Goal: Entertainment & Leisure: Consume media (video, audio)

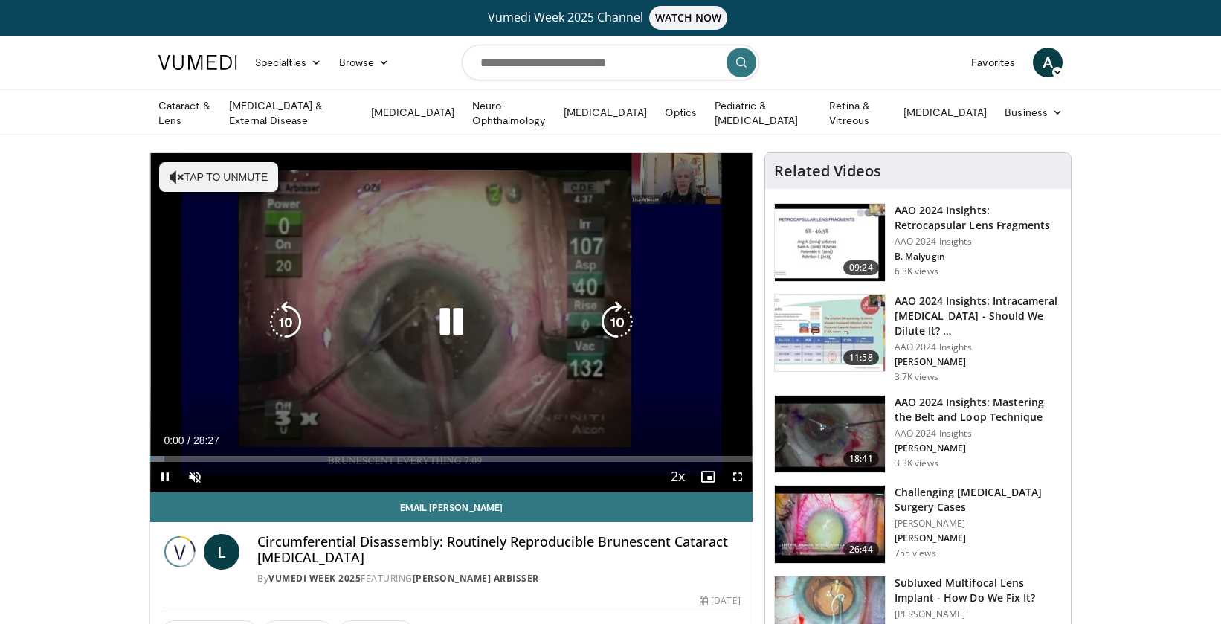
click at [229, 176] on button "Tap to unmute" at bounding box center [218, 177] width 119 height 30
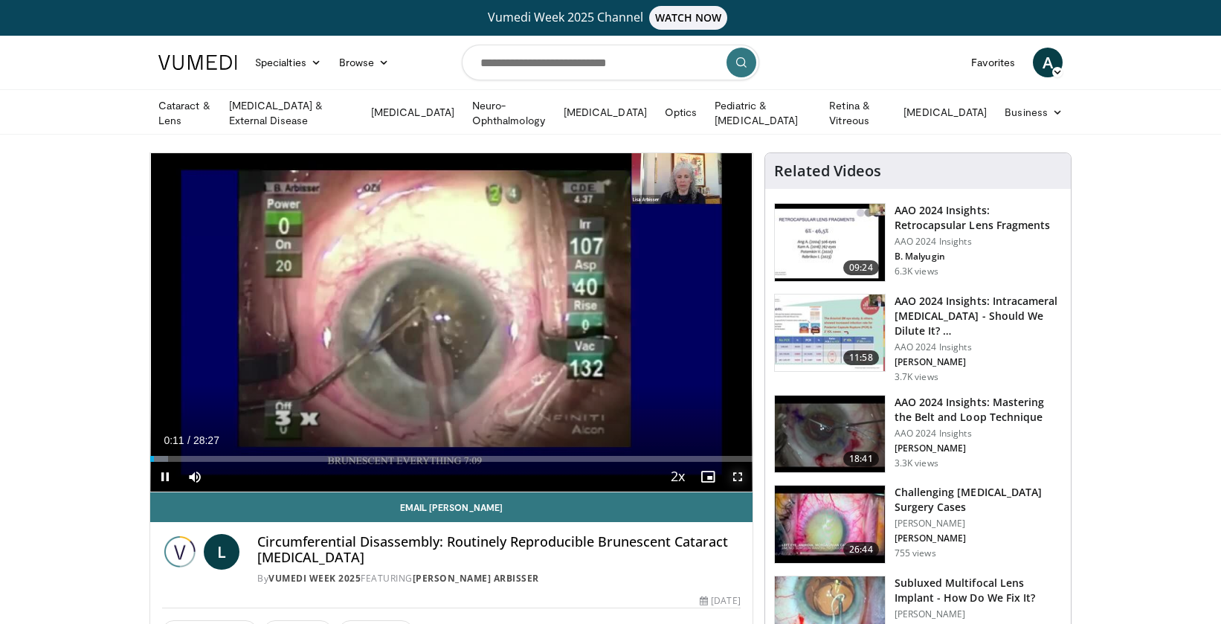
click at [740, 477] on span "Video Player" at bounding box center [738, 477] width 30 height 30
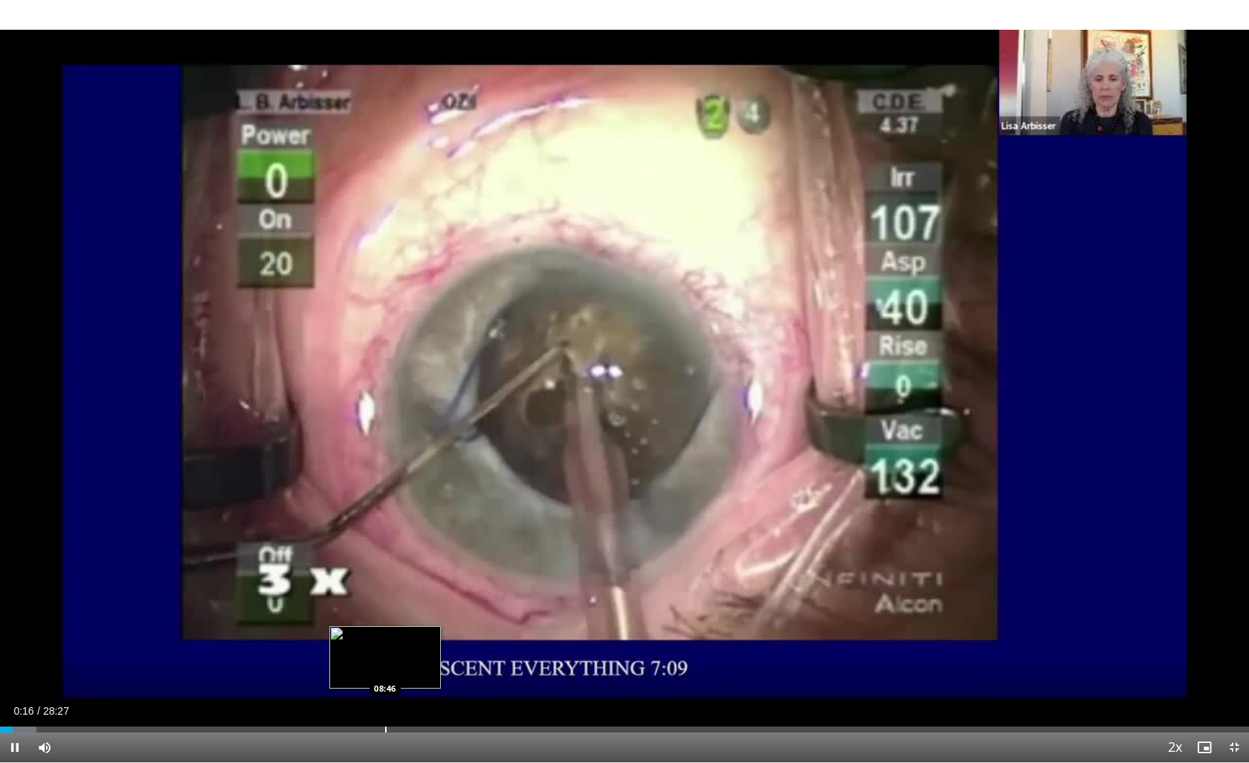
click at [385, 623] on div "Progress Bar" at bounding box center [385, 730] width 1 height 6
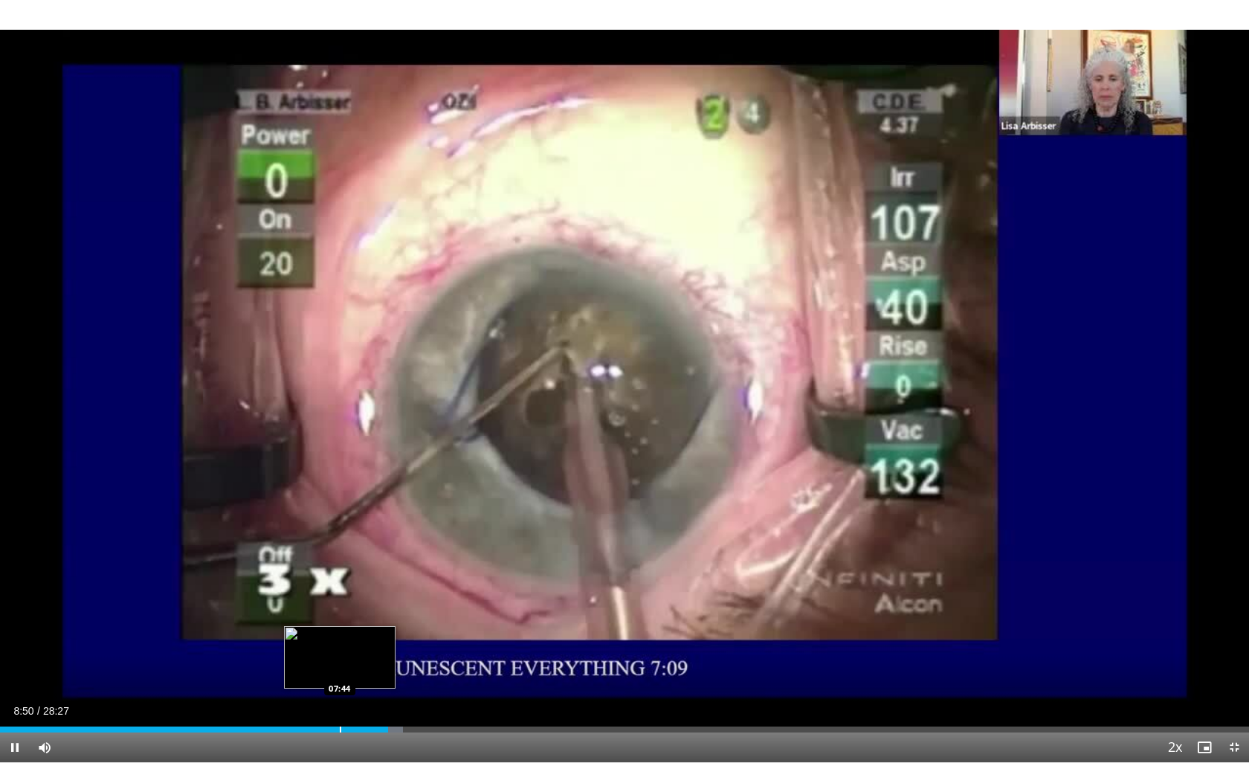
click at [340, 623] on div "Progress Bar" at bounding box center [340, 730] width 1 height 6
click at [321, 623] on div "Progress Bar" at bounding box center [321, 730] width 1 height 6
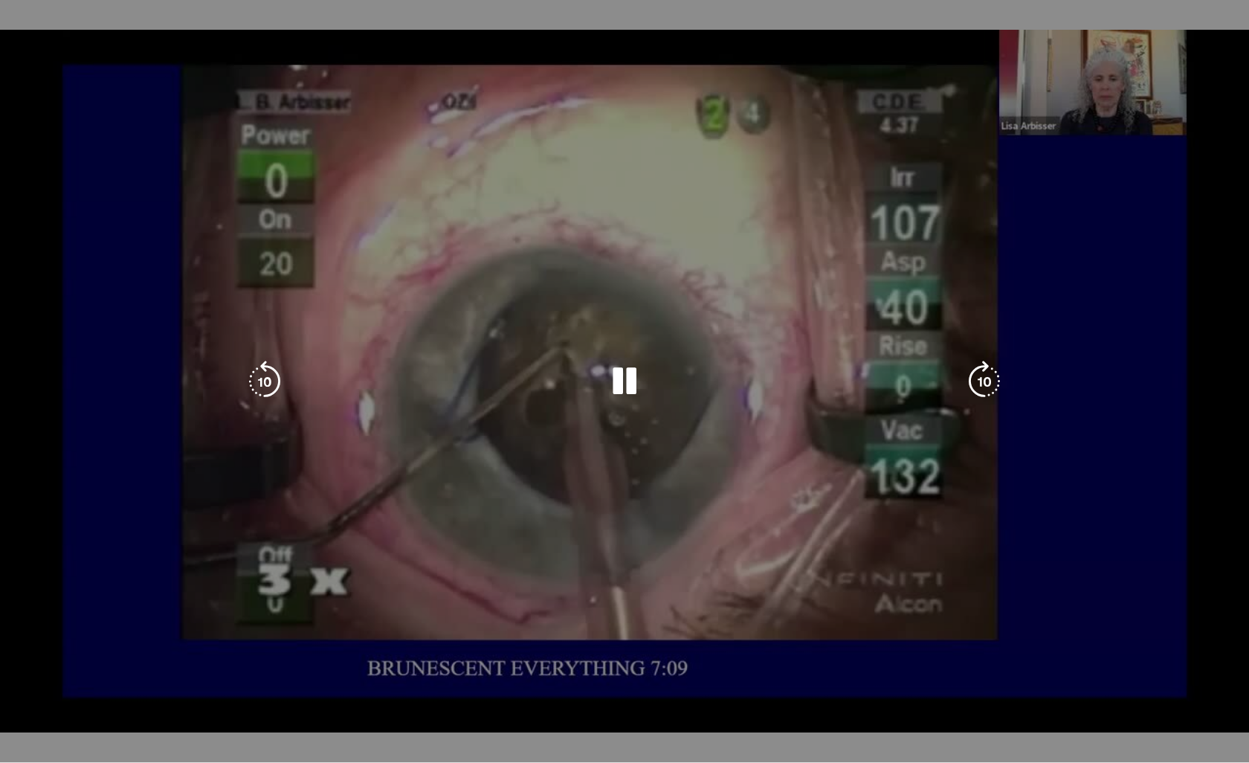
click at [295, 623] on div "Loaded : 29.05% 07:15 06:49" at bounding box center [624, 759] width 1249 height 6
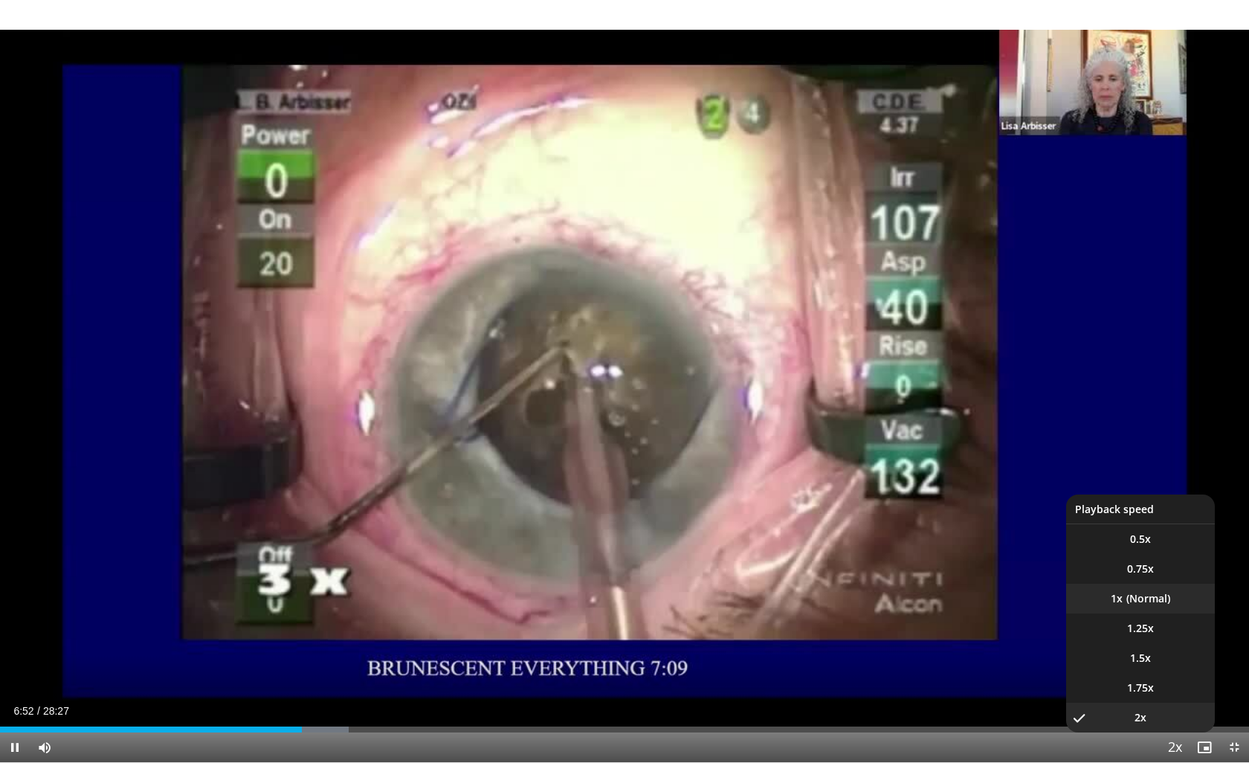
click at [1159, 602] on li "1x" at bounding box center [1140, 599] width 149 height 30
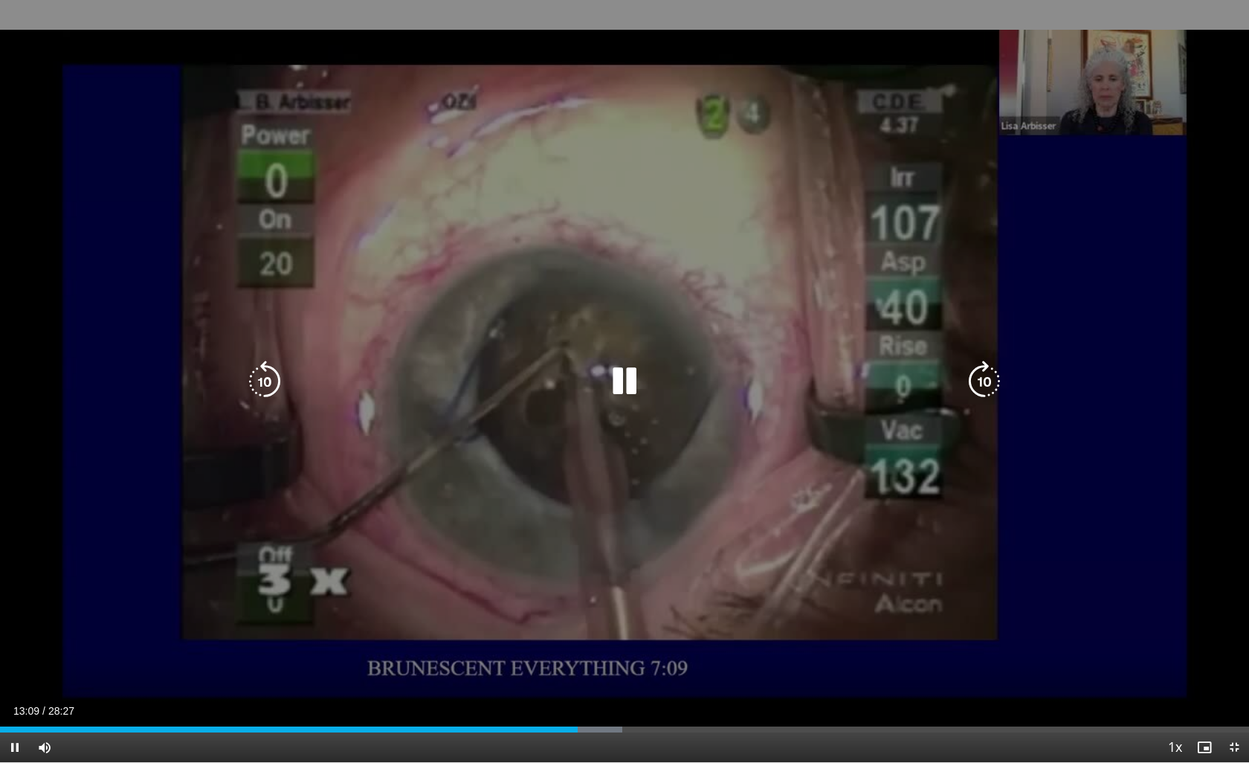
click at [624, 376] on icon "Video Player" at bounding box center [625, 382] width 42 height 42
